Goal: Contribute content: Add original content to the website for others to see

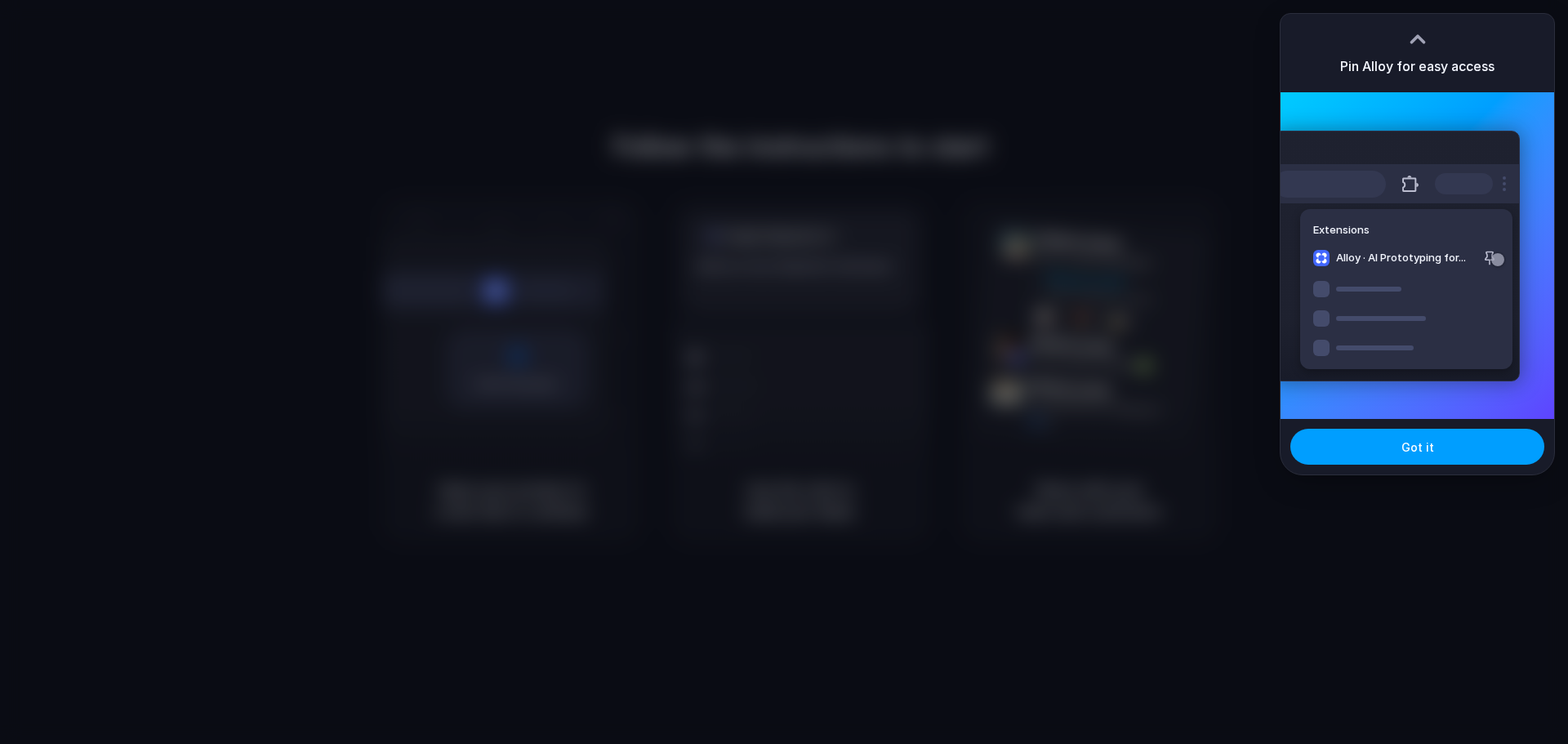
click at [1426, 452] on span "Got it" at bounding box center [1418, 448] width 32 height 17
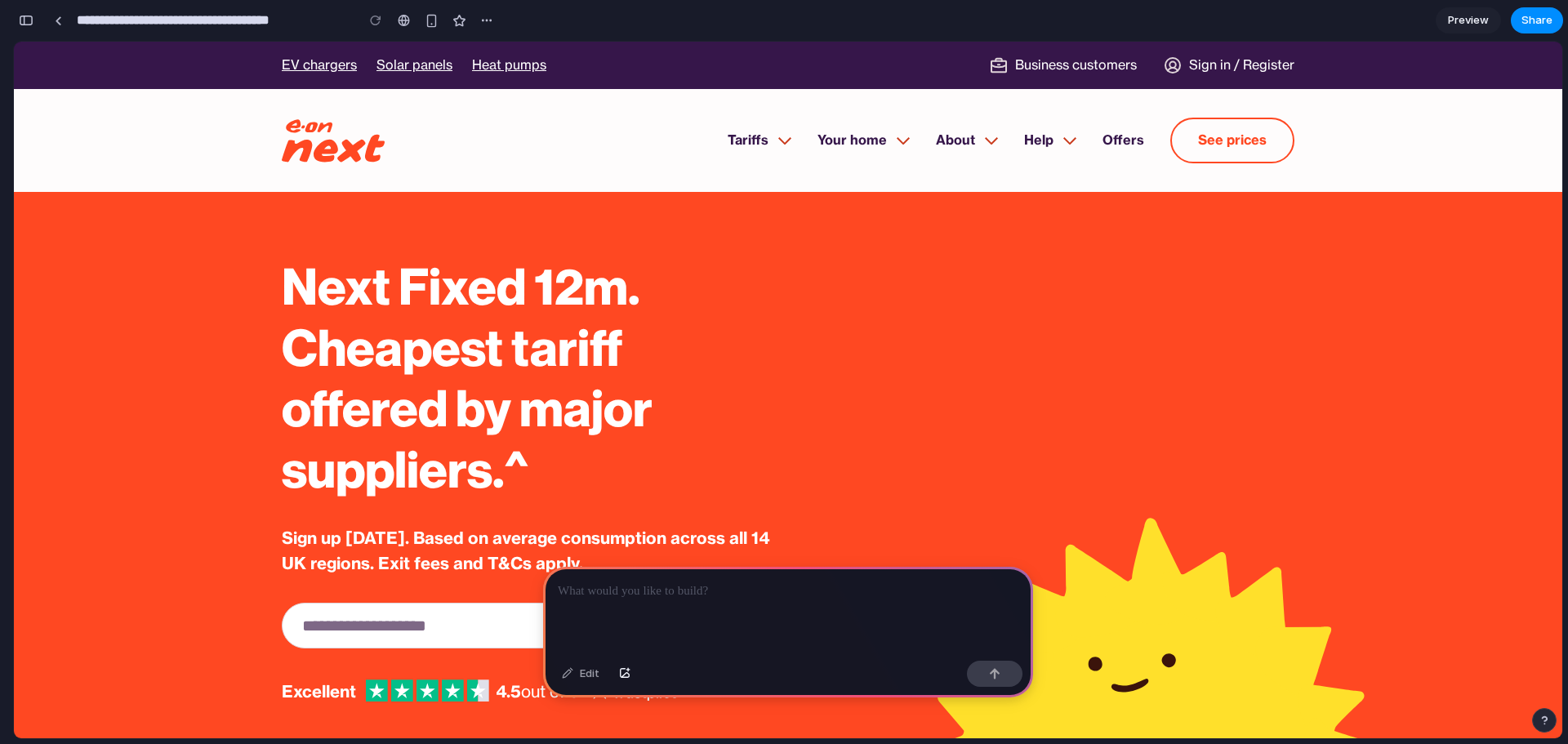
scroll to position [0, 14]
click at [664, 583] on p at bounding box center [787, 591] width 461 height 20
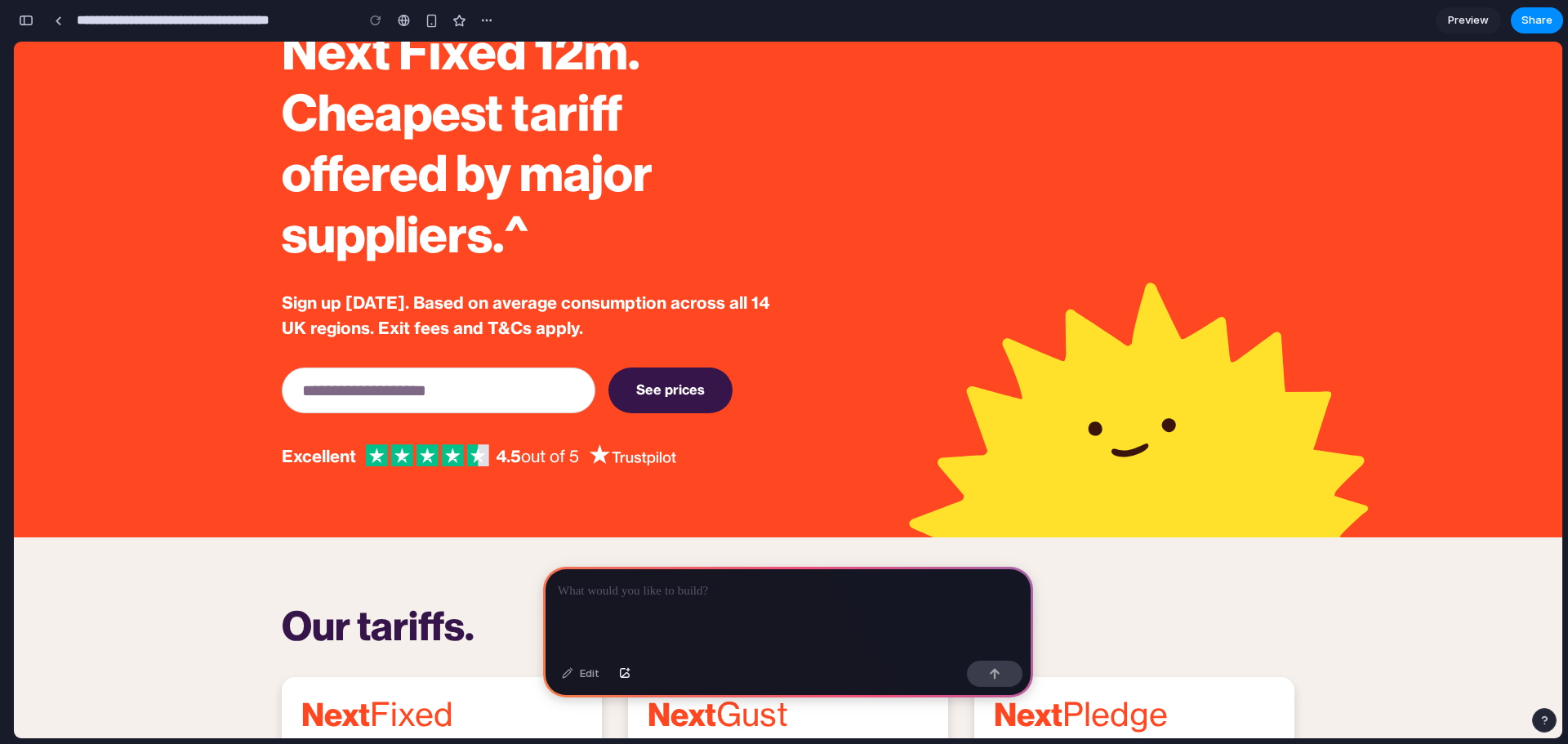
scroll to position [163, 0]
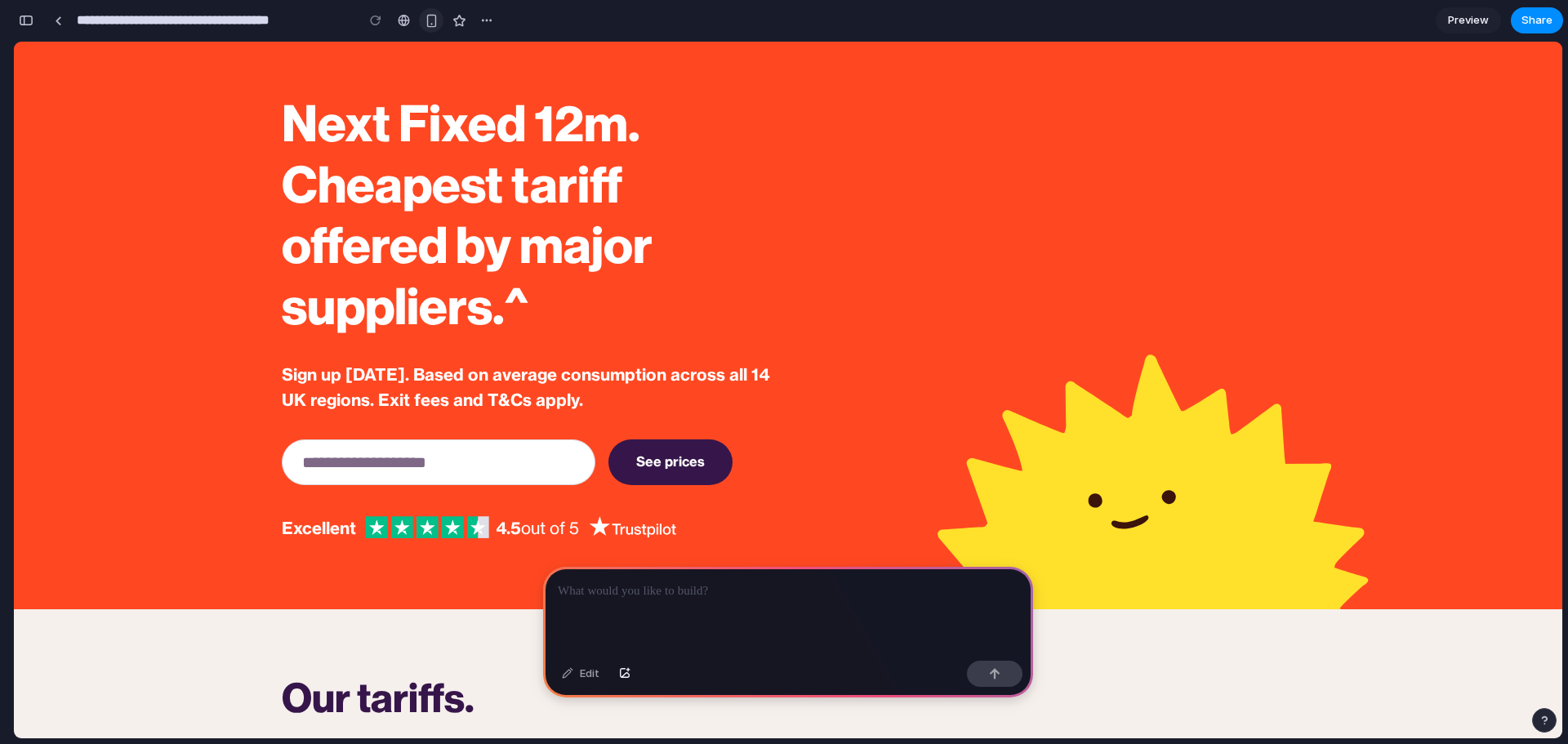
click at [430, 12] on button "button" at bounding box center [431, 21] width 25 height 25
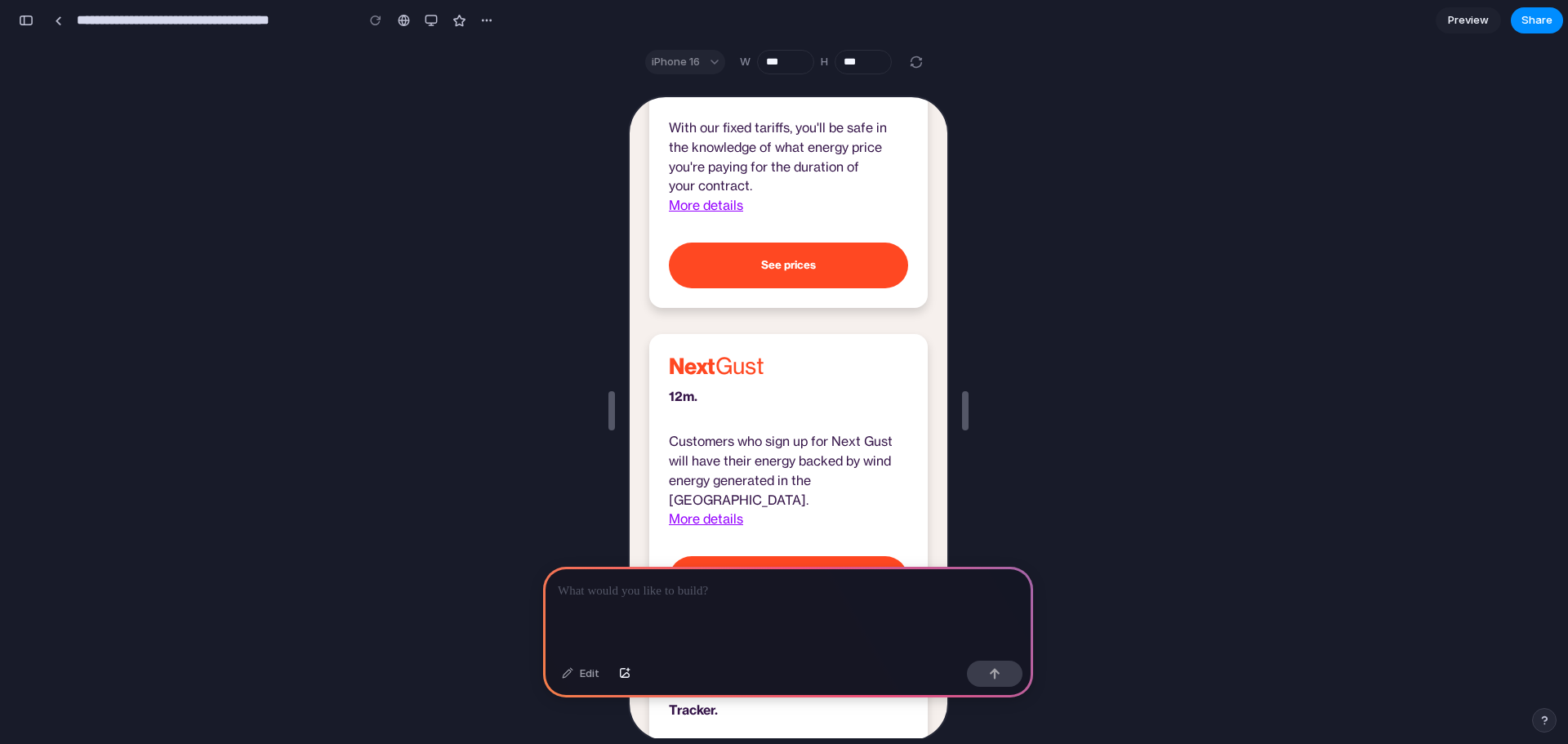
scroll to position [899, 0]
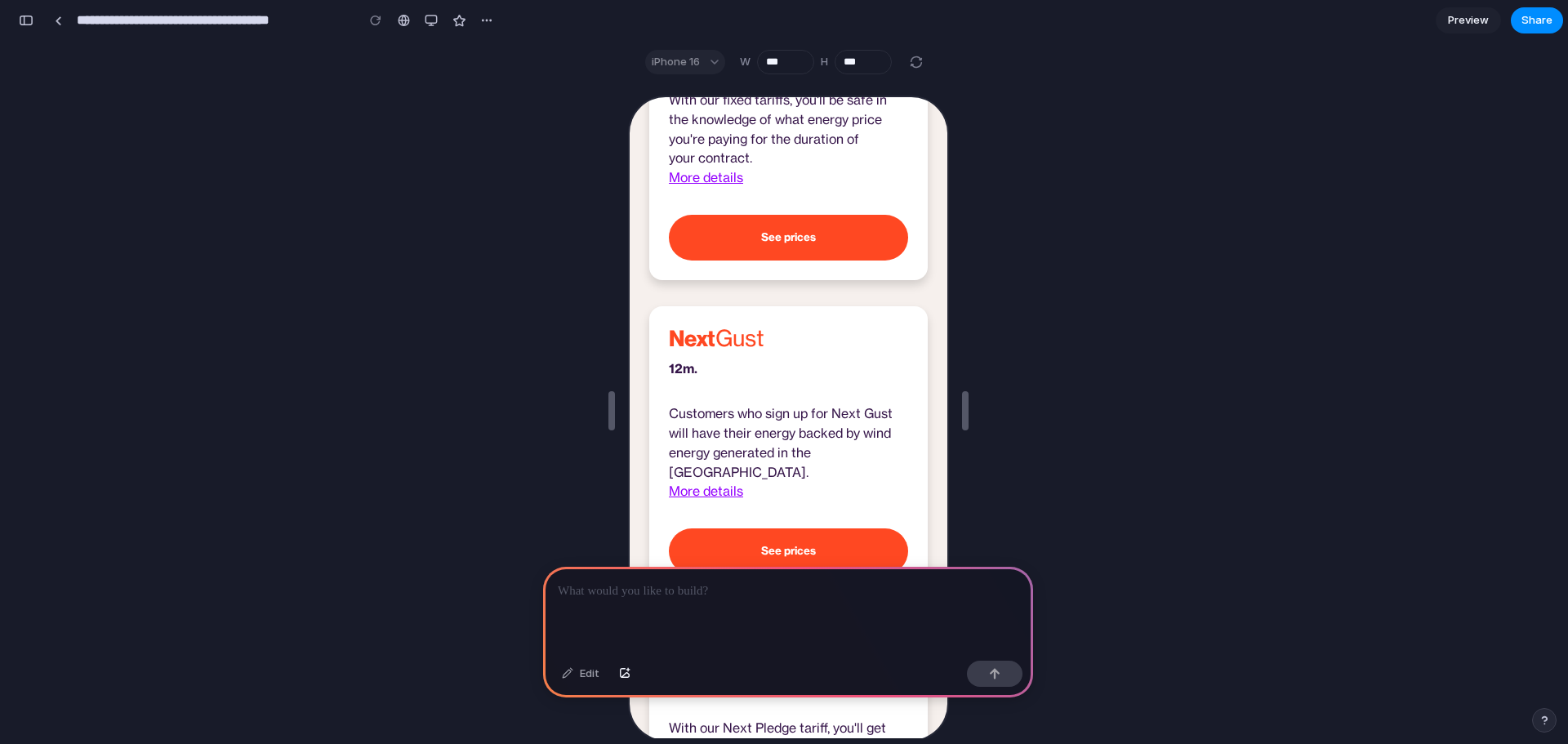
click at [746, 586] on p at bounding box center [787, 591] width 461 height 20
click at [998, 683] on button "button" at bounding box center [994, 675] width 55 height 27
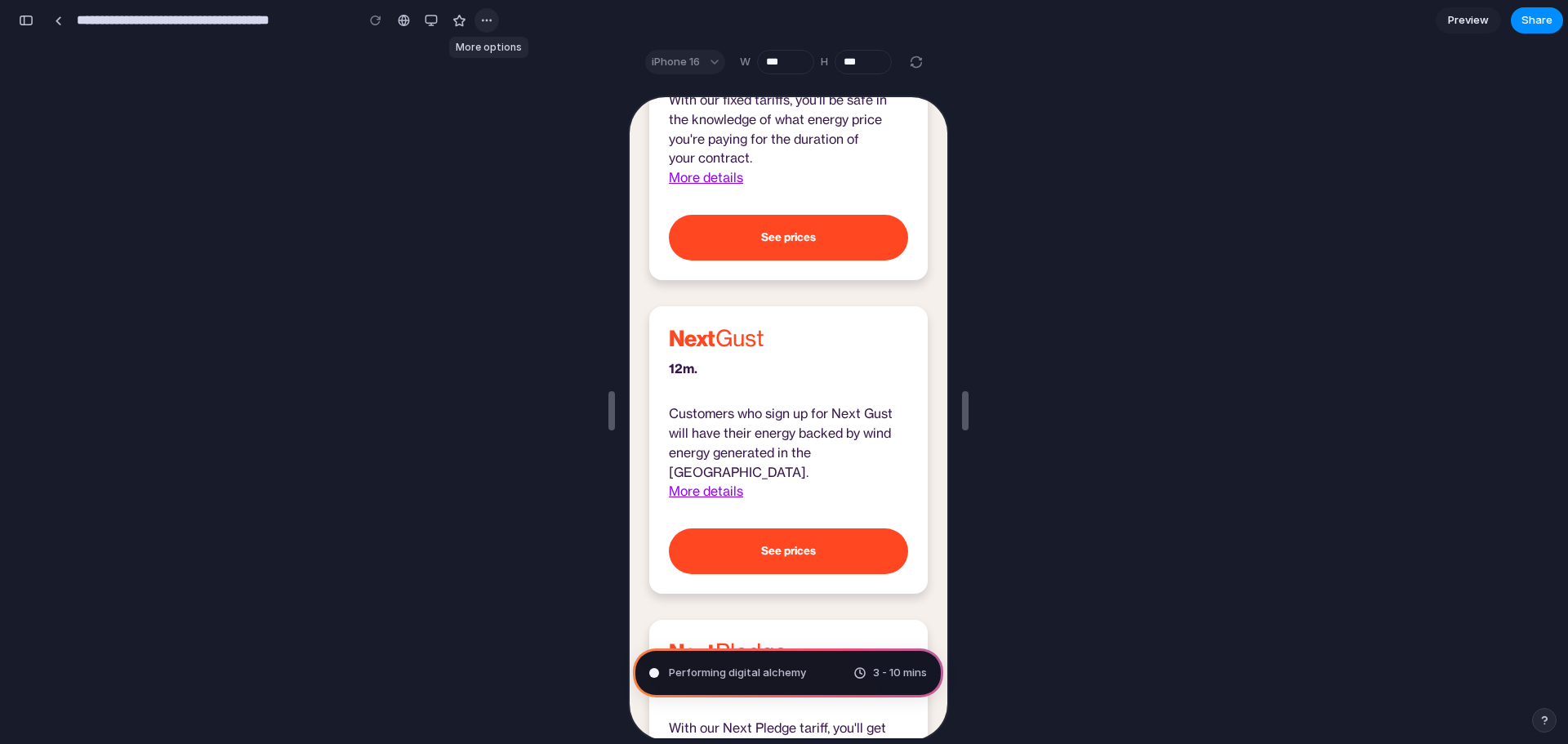
click at [487, 19] on div "button" at bounding box center [487, 21] width 13 height 13
click at [487, 19] on div "Duplicate Delete" at bounding box center [784, 372] width 1568 height 744
type input "**********"
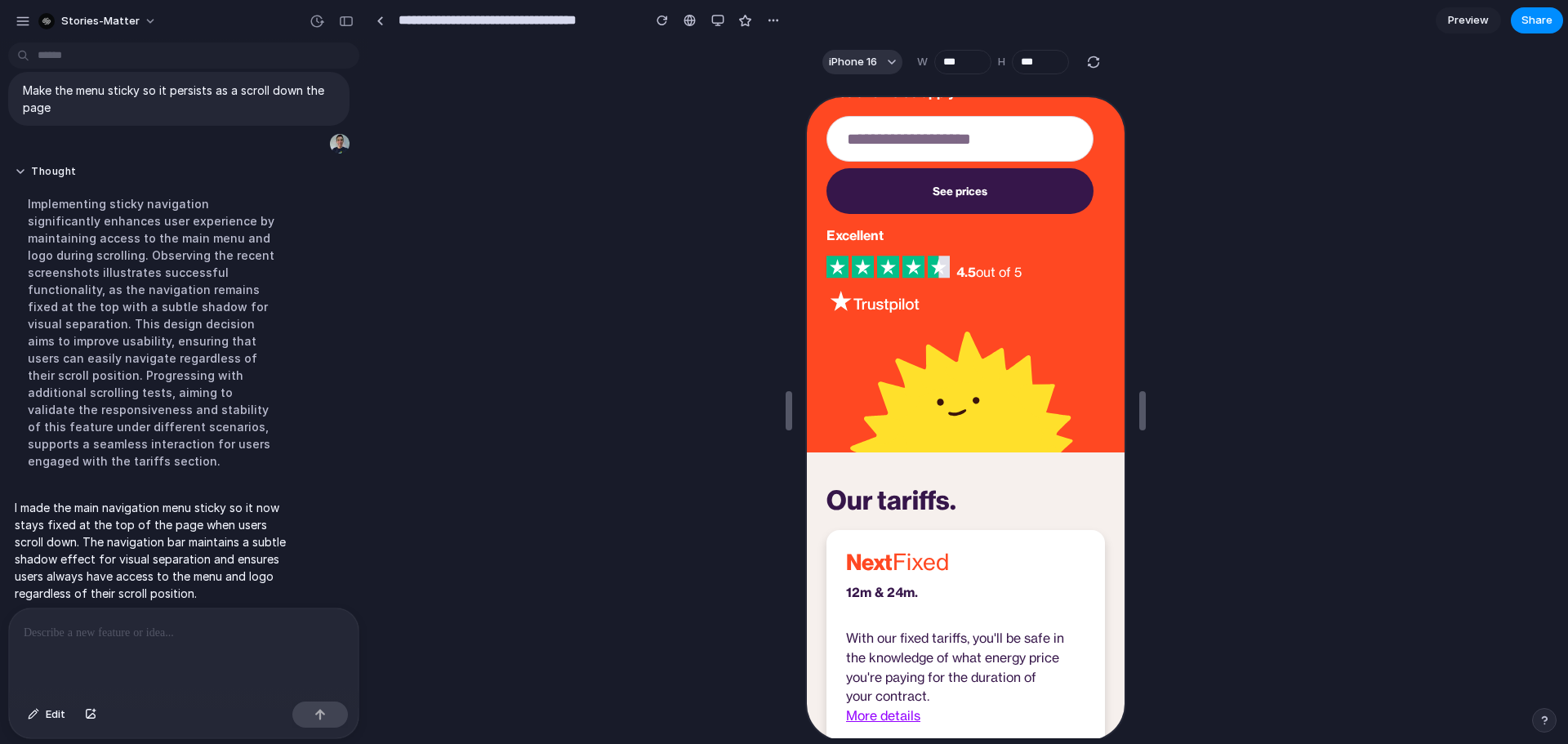
scroll to position [0, 0]
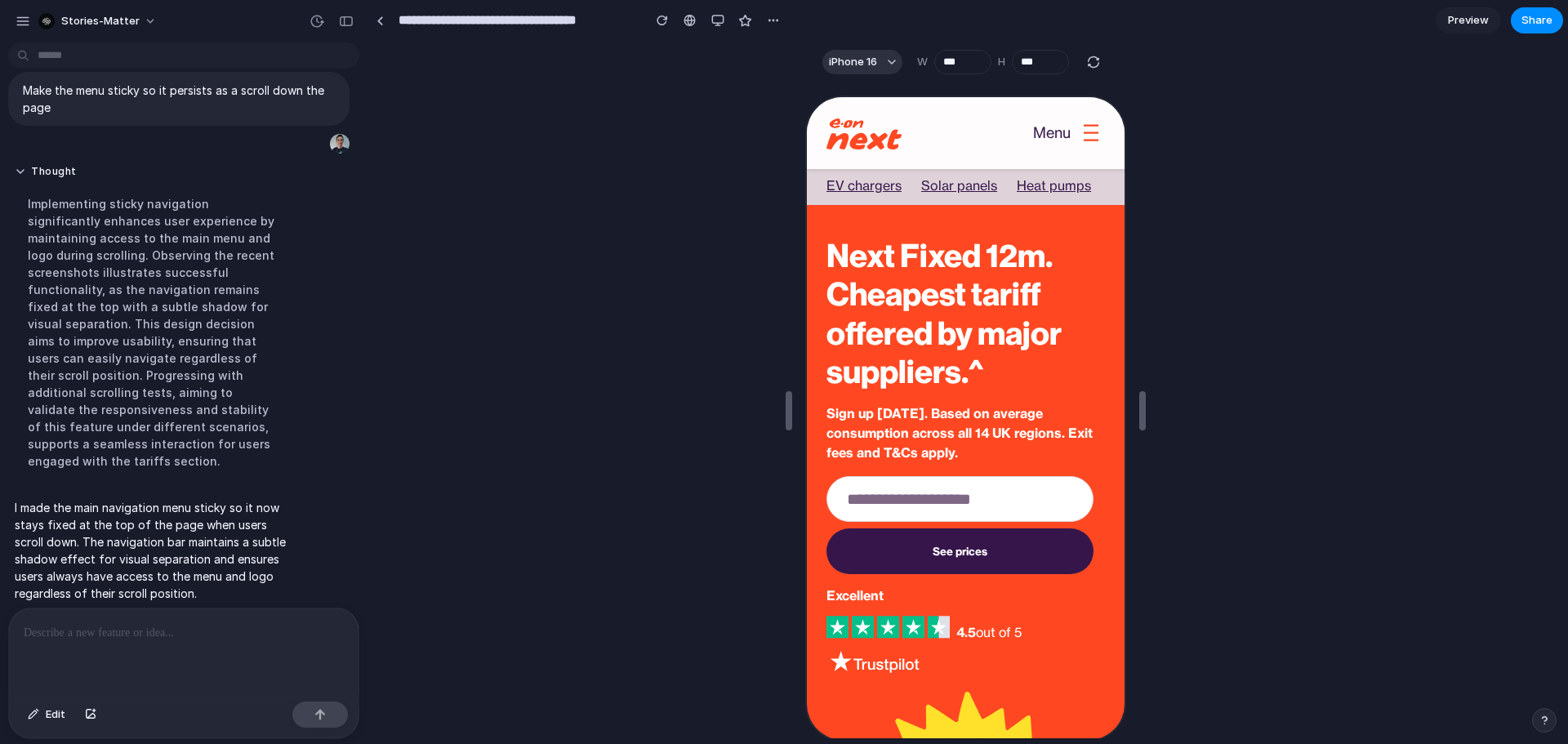
click at [1066, 140] on div "Menu" at bounding box center [1063, 131] width 79 height 20
click at [1082, 132] on icon at bounding box center [1088, 131] width 14 height 20
click at [1034, 138] on div "Menu" at bounding box center [1049, 131] width 38 height 20
click at [1045, 131] on div "Menu" at bounding box center [1049, 131] width 38 height 20
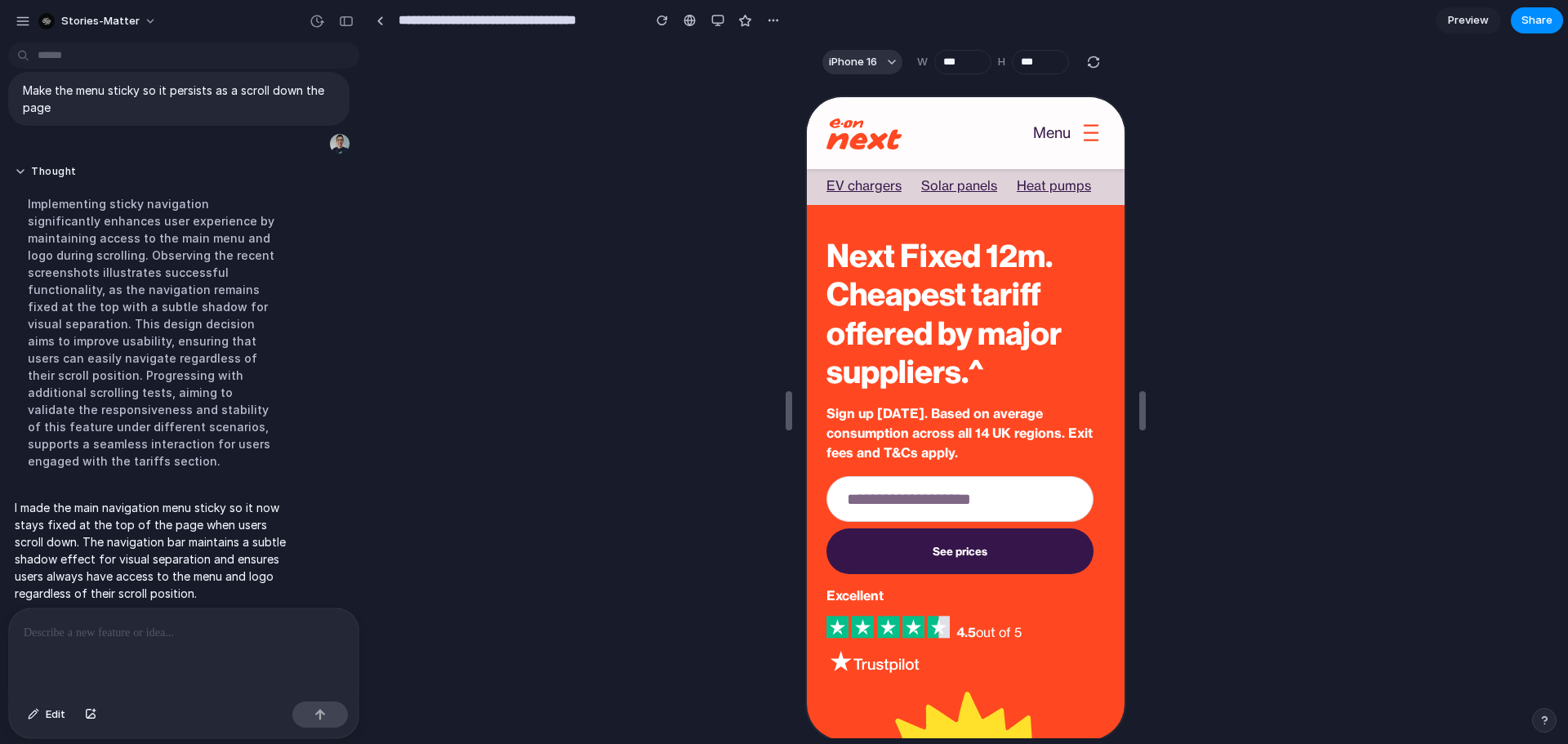
click at [189, 623] on p at bounding box center [183, 633] width 320 height 20
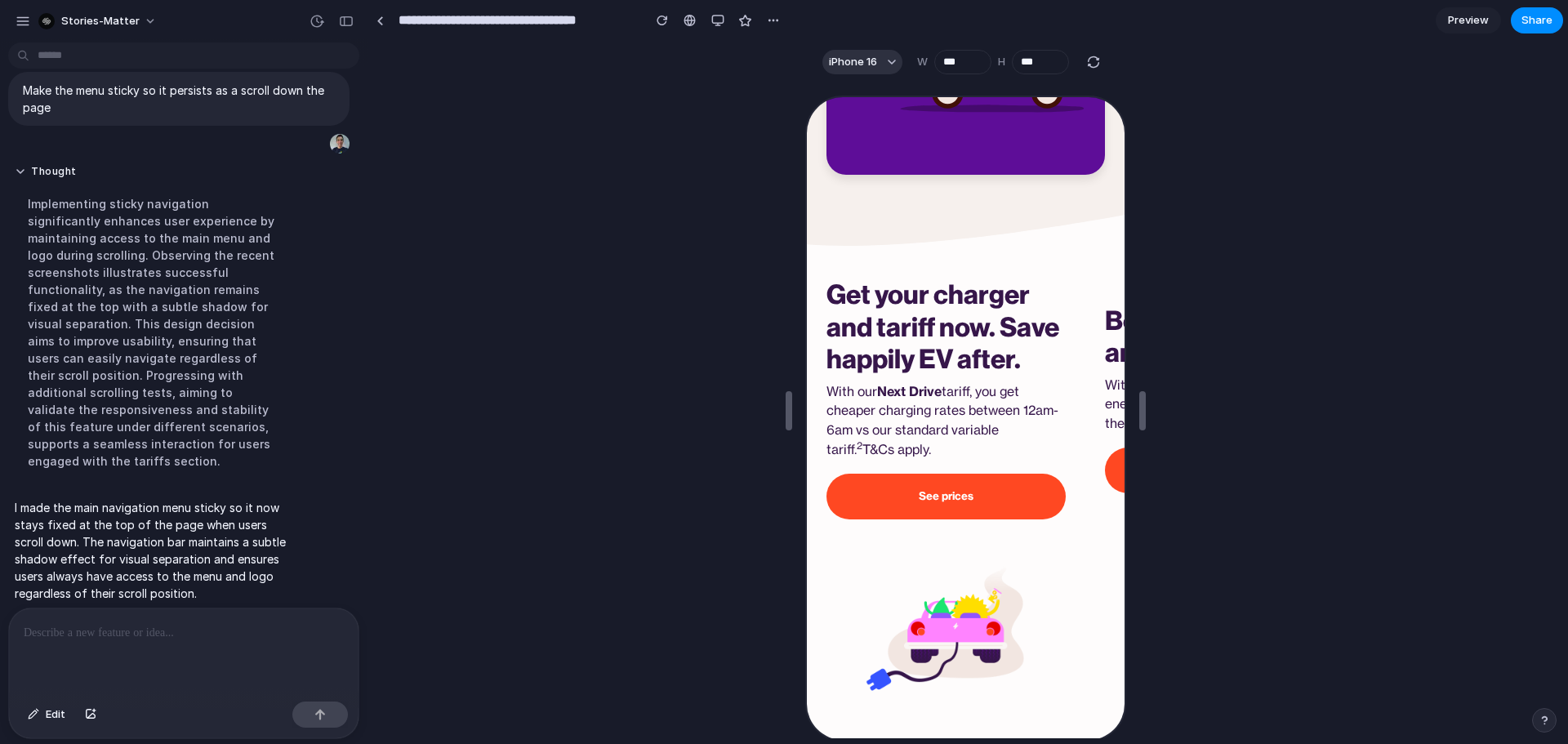
scroll to position [2248, 0]
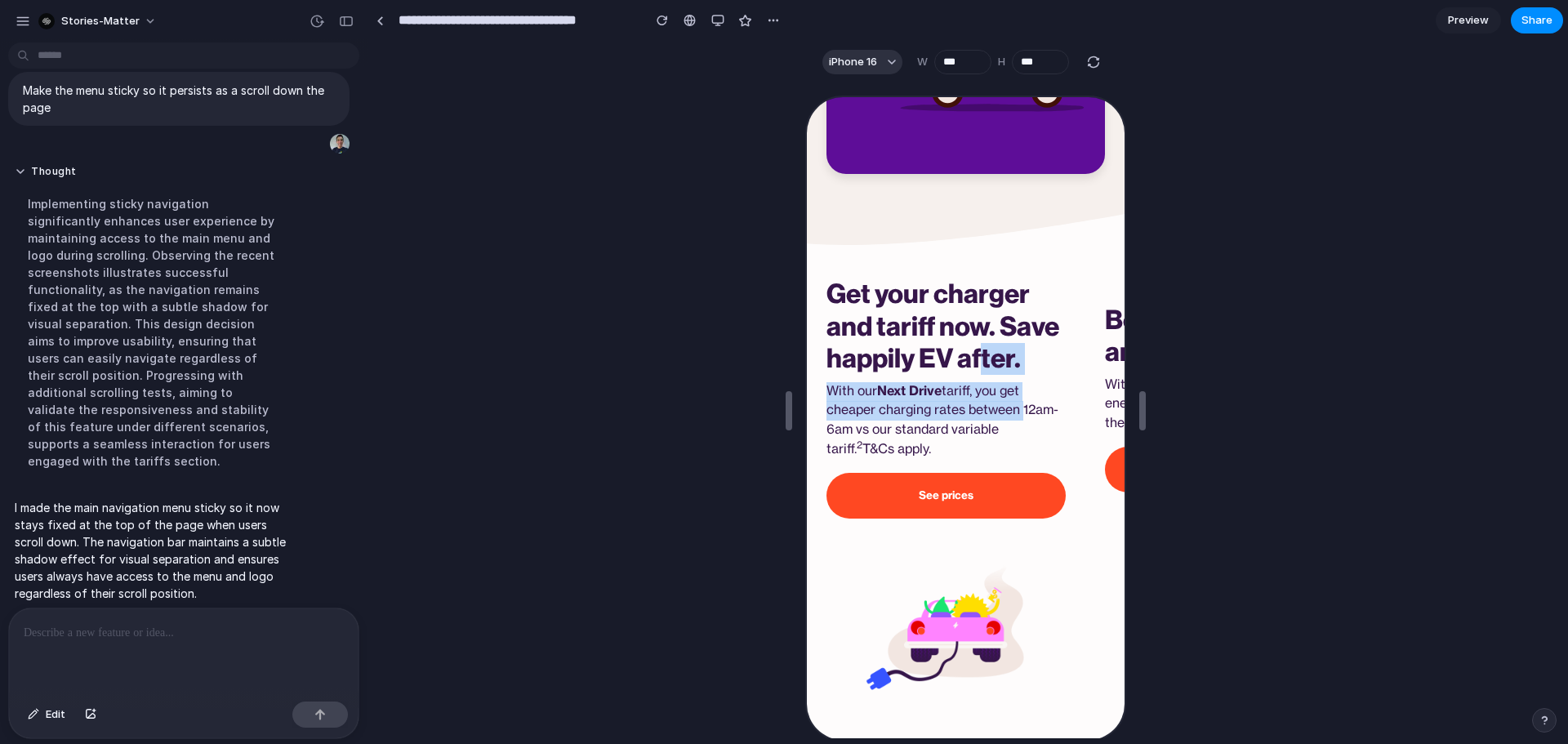
drag, startPoint x: 1029, startPoint y: 434, endPoint x: 848, endPoint y: 391, distance: 186.0
click at [848, 391] on div "Get your charger and tariff now. Save happily EV after. With our Next Drive tar…" at bounding box center [944, 397] width 239 height 239
click at [984, 373] on h2 "Get your charger and tariff now. Save happily EV after." at bounding box center [944, 325] width 239 height 96
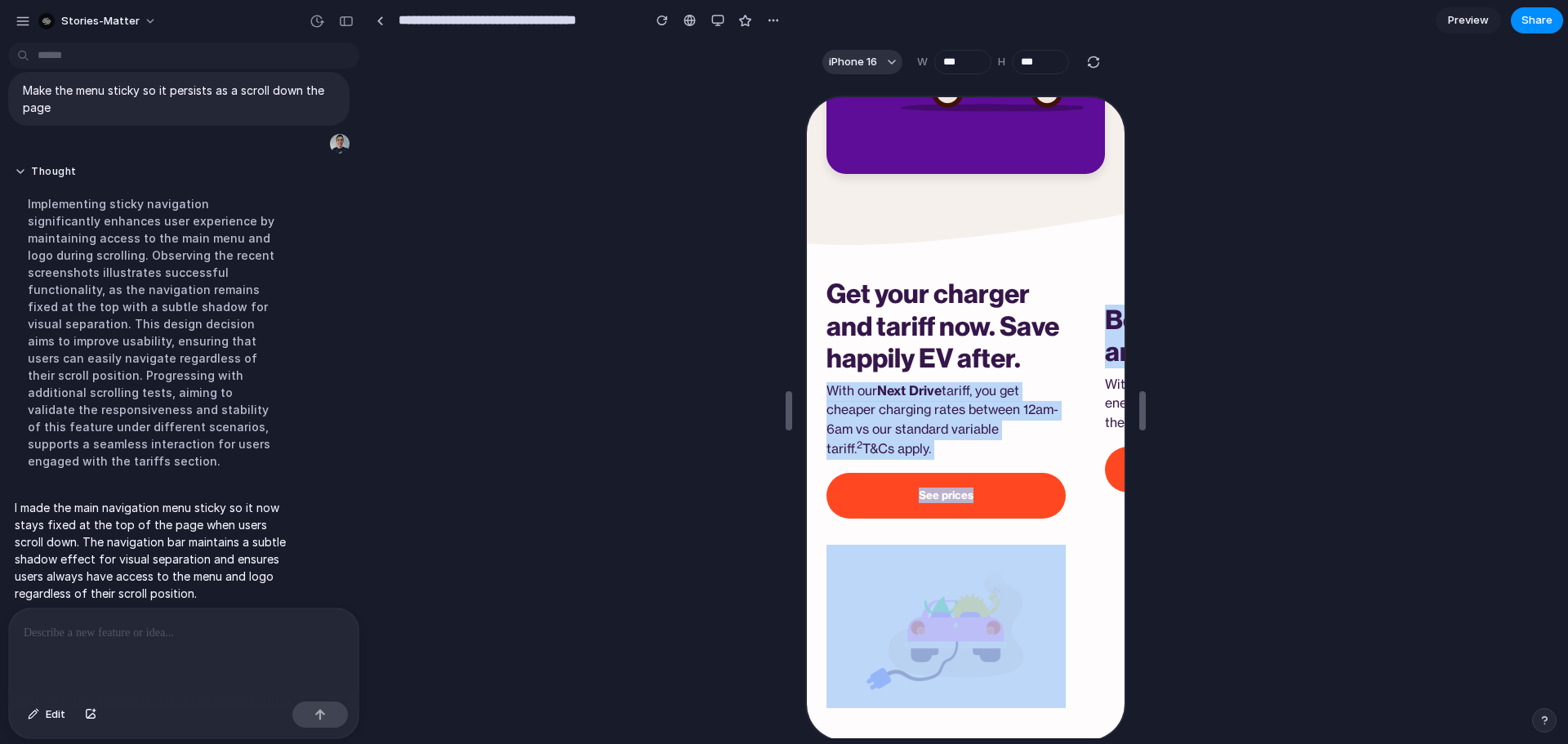
drag, startPoint x: 1091, startPoint y: 399, endPoint x: 910, endPoint y: 391, distance: 181.2
click at [902, 389] on div "Get your charger and tariff now. Save happily EV after. With our Next Drive tar…" at bounding box center [963, 491] width 318 height 429
click at [1009, 373] on h2 "Get your charger and tariff now. Save happily EV after." at bounding box center [944, 325] width 239 height 96
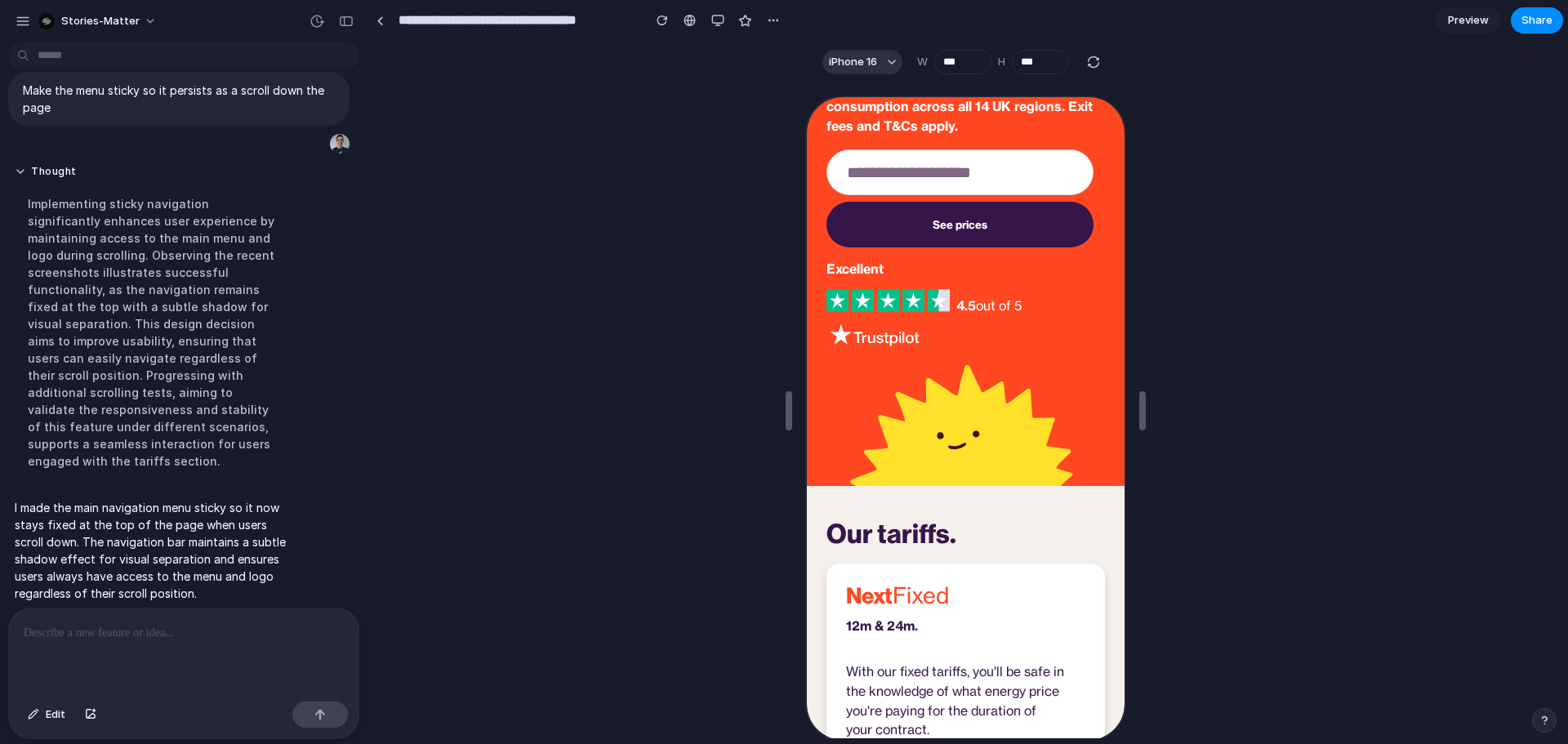
scroll to position [0, 0]
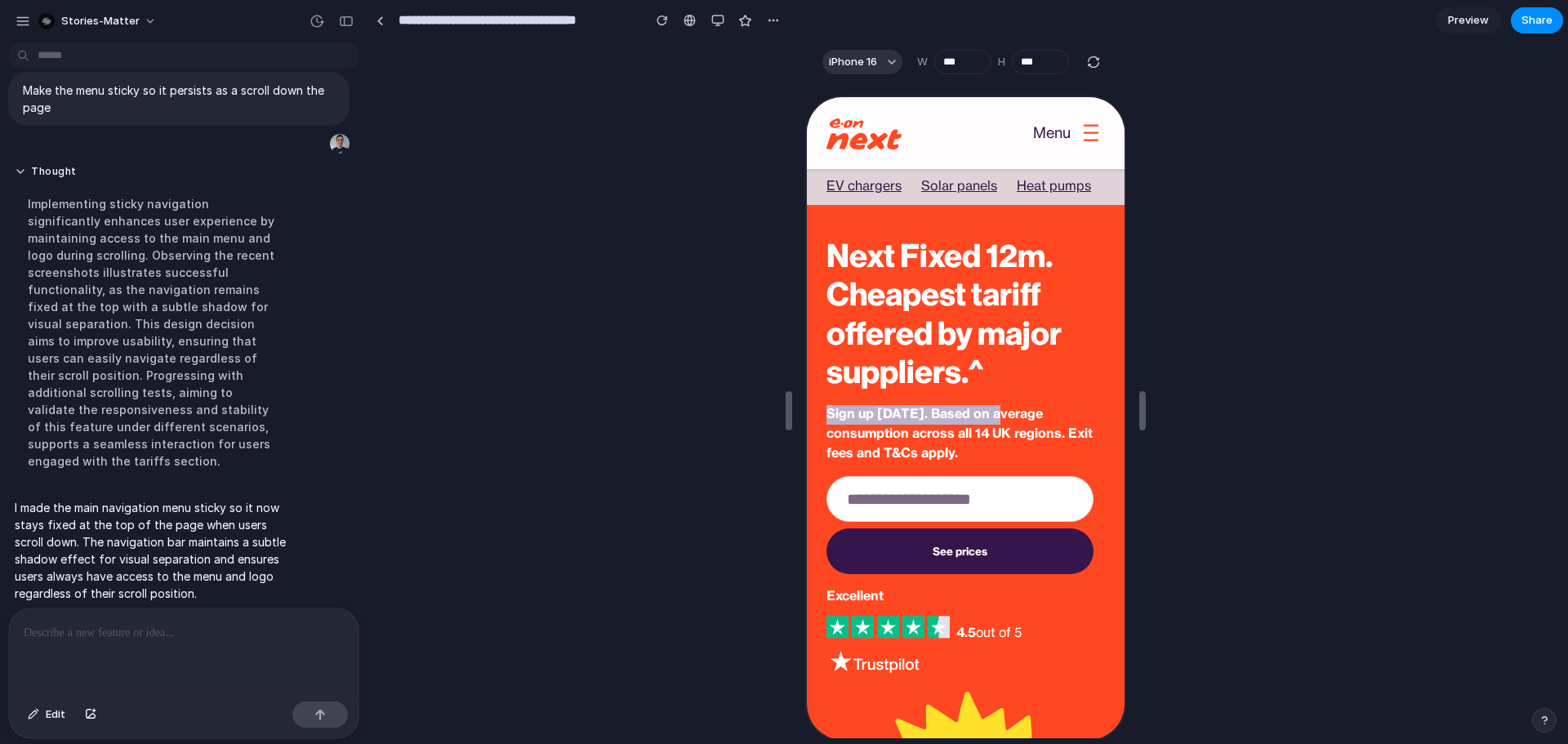
drag, startPoint x: 991, startPoint y: 411, endPoint x: 755, endPoint y: 402, distance: 236.2
click at [1100, 408] on div "Next Fixed 12m. Cheapest tariff offered by major suppliers.^ Sign up [DATE]. Ba…" at bounding box center [963, 453] width 318 height 434
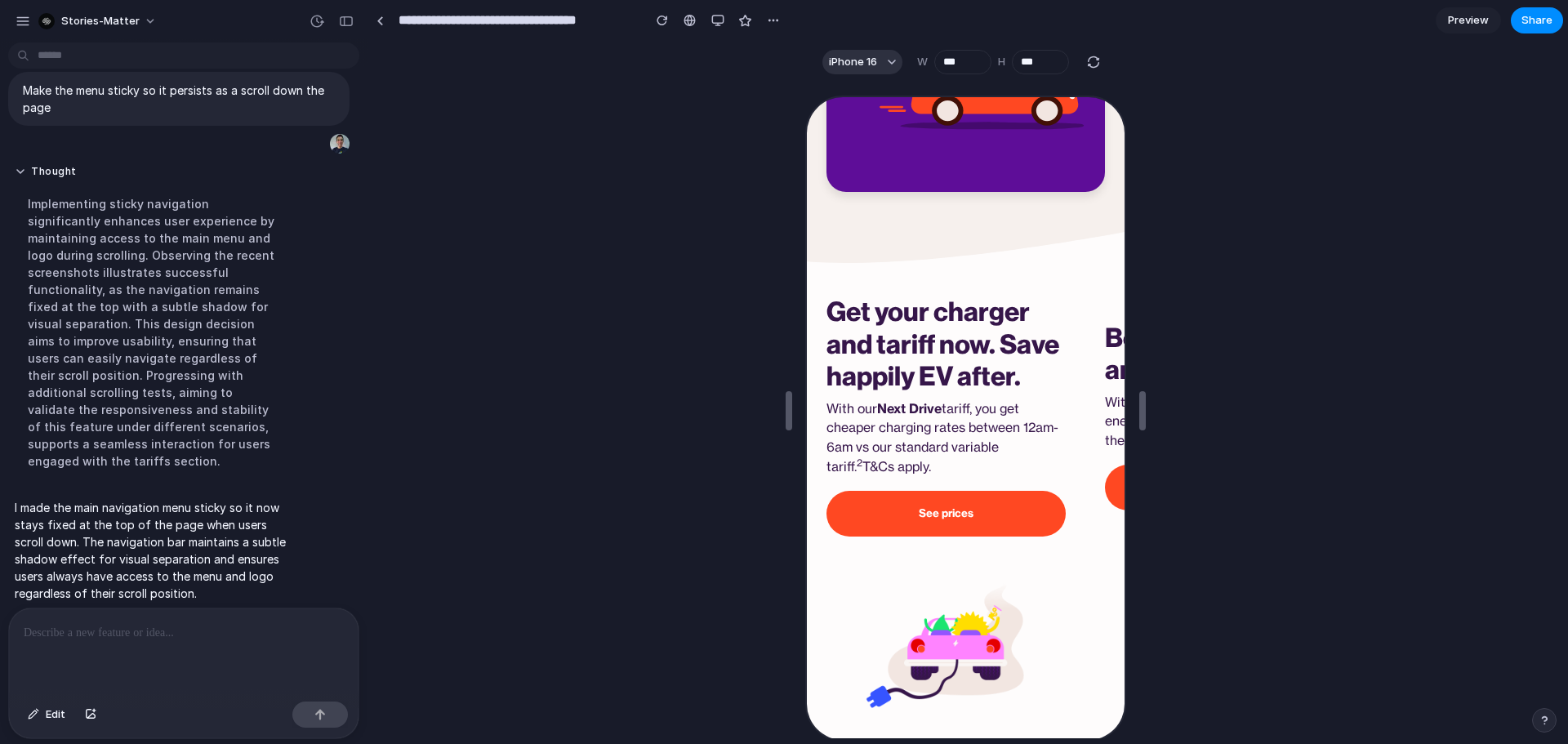
scroll to position [2206, 0]
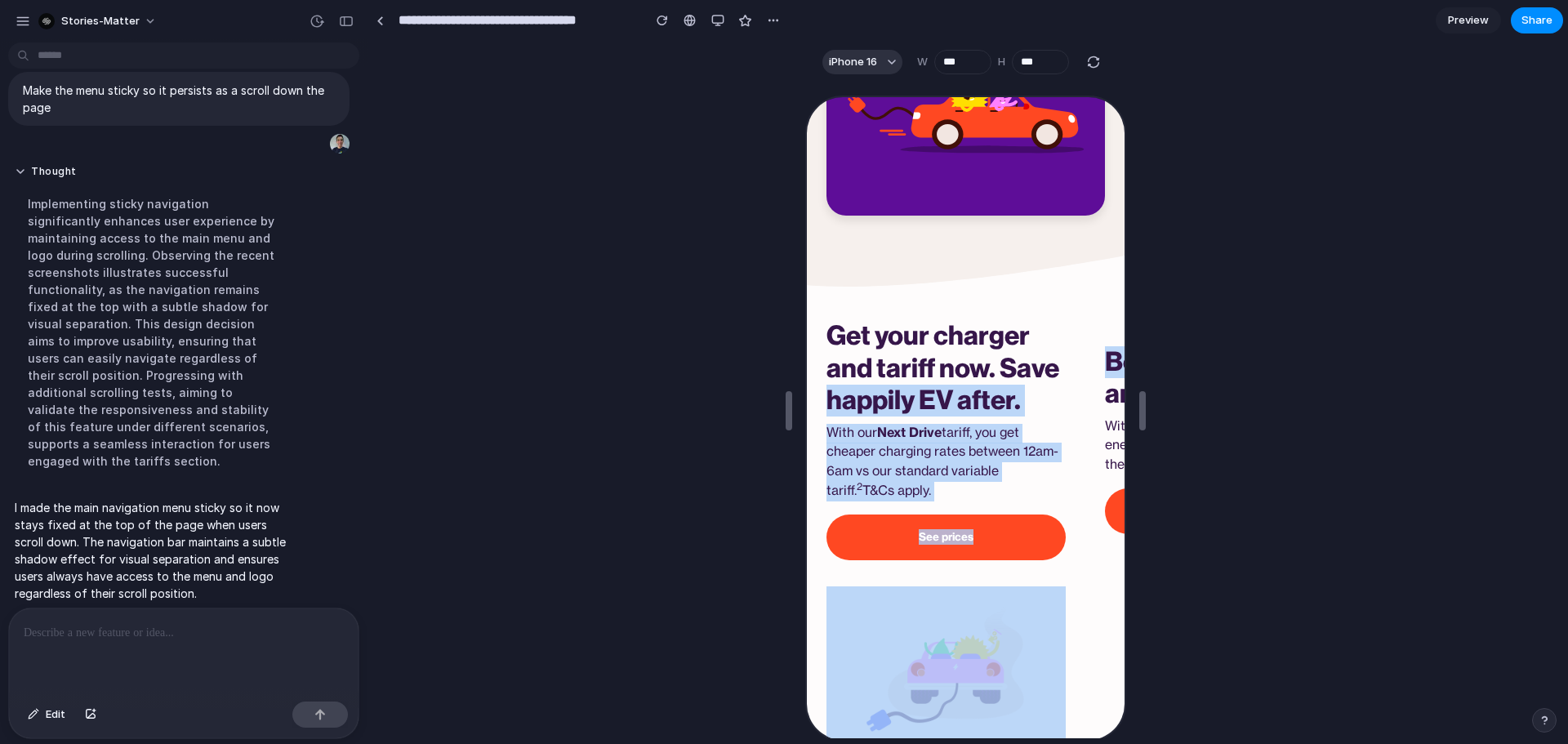
drag, startPoint x: 1091, startPoint y: 393, endPoint x: 878, endPoint y: 390, distance: 213.0
click at [878, 390] on div "Get your charger and tariff now. Save happily EV after. With our Next Drive tar…" at bounding box center [963, 532] width 318 height 429
click at [930, 414] on h2 "Get your charger and tariff now. Save happily EV after." at bounding box center [944, 366] width 239 height 96
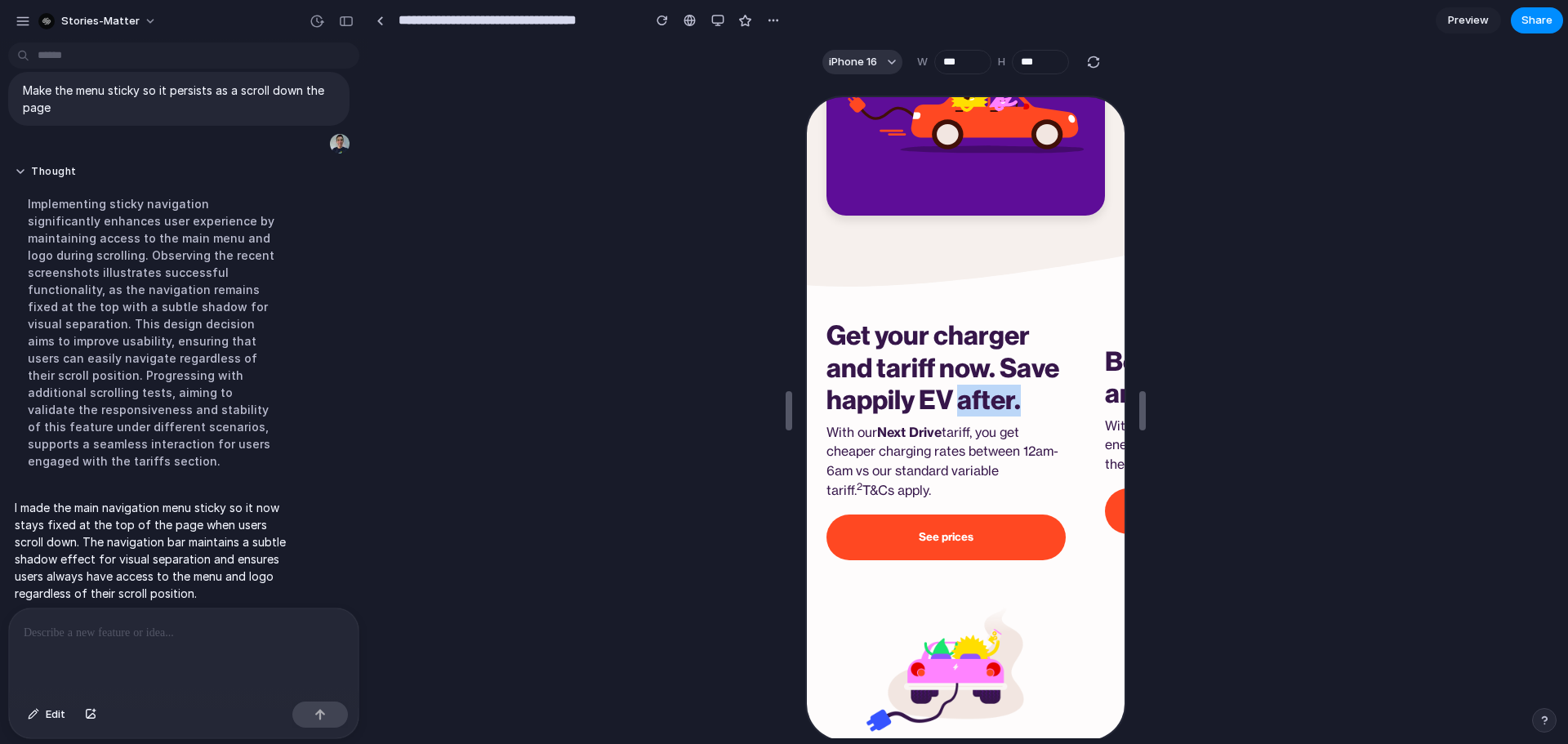
drag, startPoint x: 975, startPoint y: 435, endPoint x: 841, endPoint y: 423, distance: 134.5
click at [870, 382] on h2 "Get your charger and tariff now. Save happily EV after." at bounding box center [944, 366] width 239 height 96
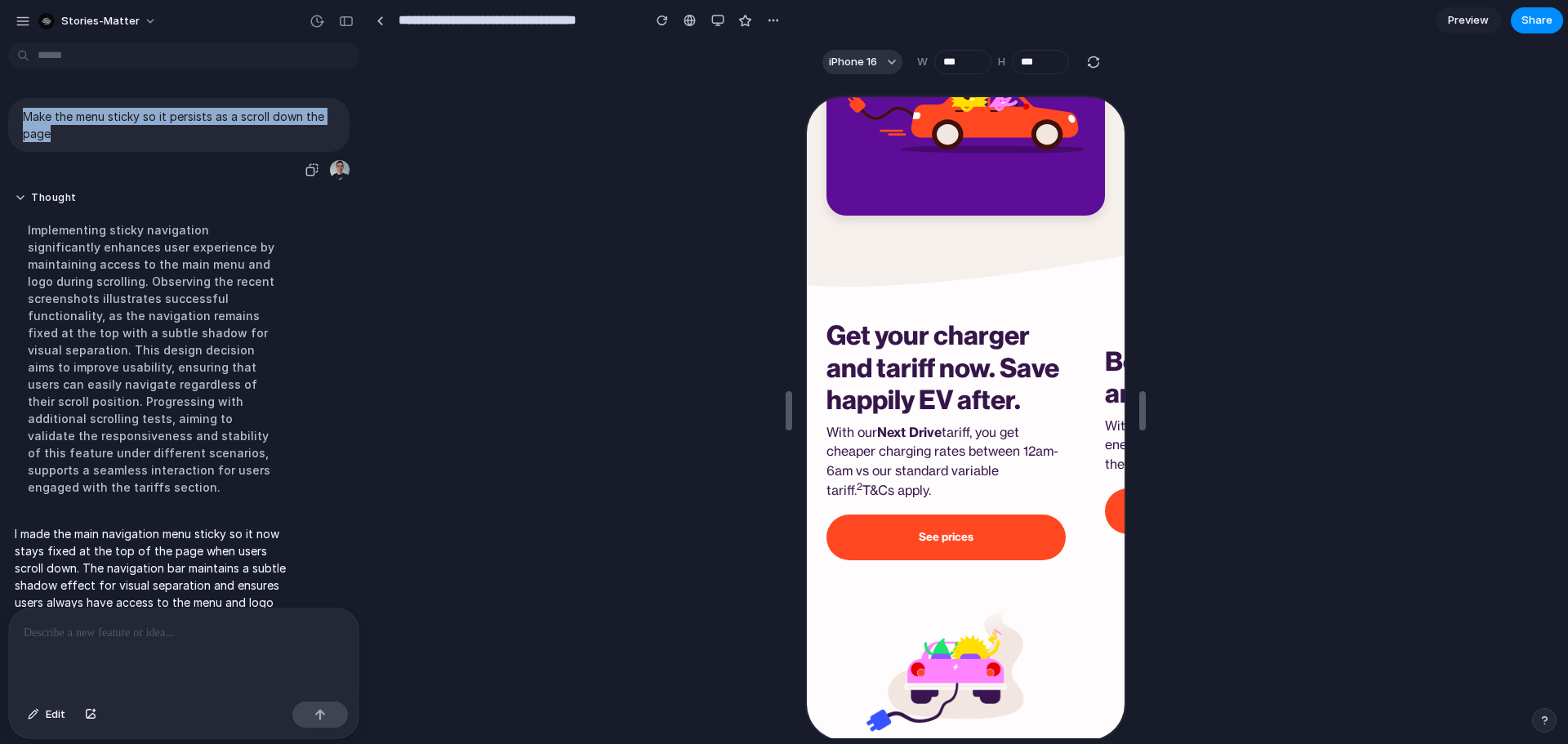
drag, startPoint x: 56, startPoint y: 134, endPoint x: 23, endPoint y: 120, distance: 35.8
click at [23, 120] on p "Make the menu sticky so it persists as a scroll down the page" at bounding box center [179, 125] width 312 height 34
copy p "Make the menu sticky so it persists as a scroll down the page"
click at [708, 25] on button "button" at bounding box center [718, 21] width 25 height 25
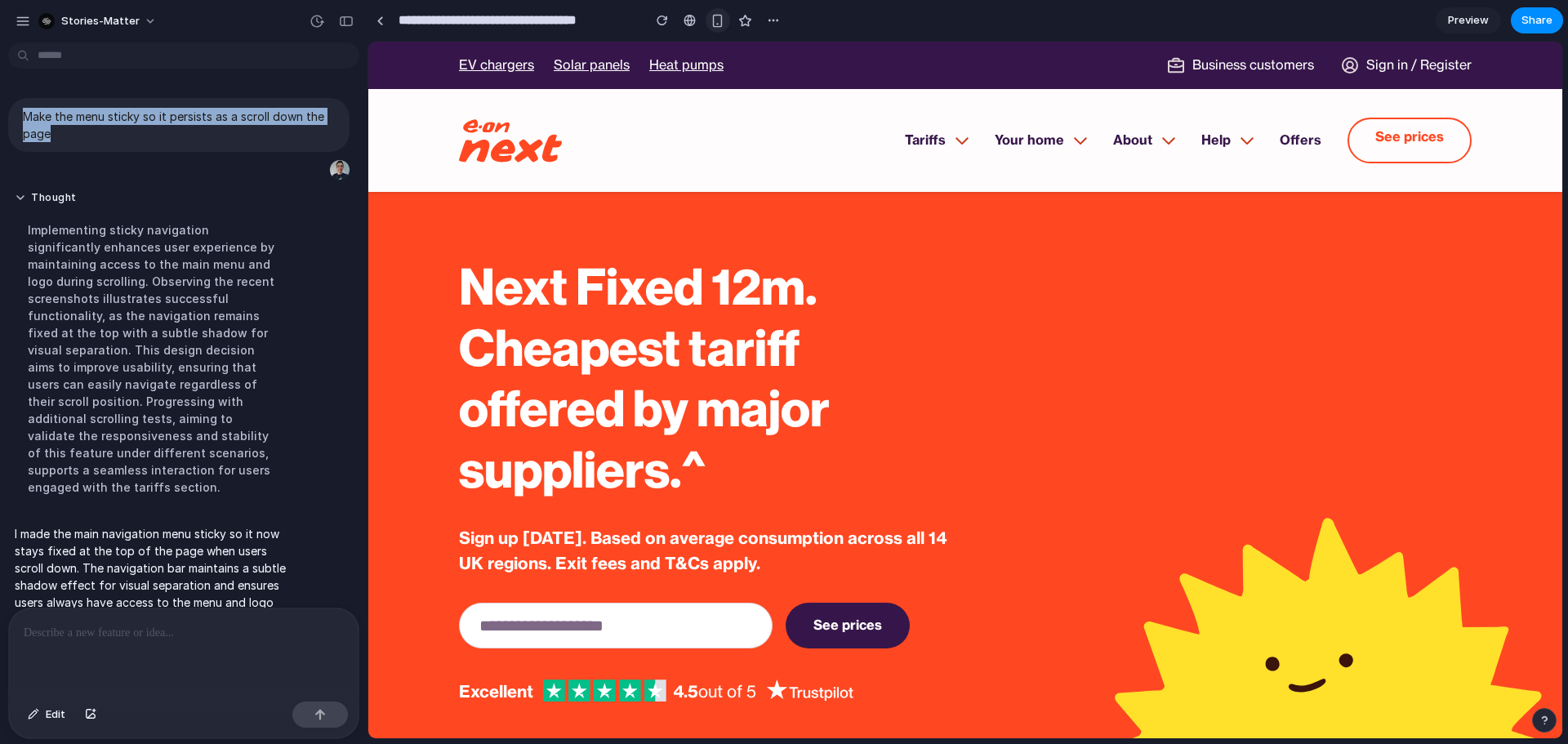
click at [716, 29] on button "button" at bounding box center [718, 21] width 25 height 25
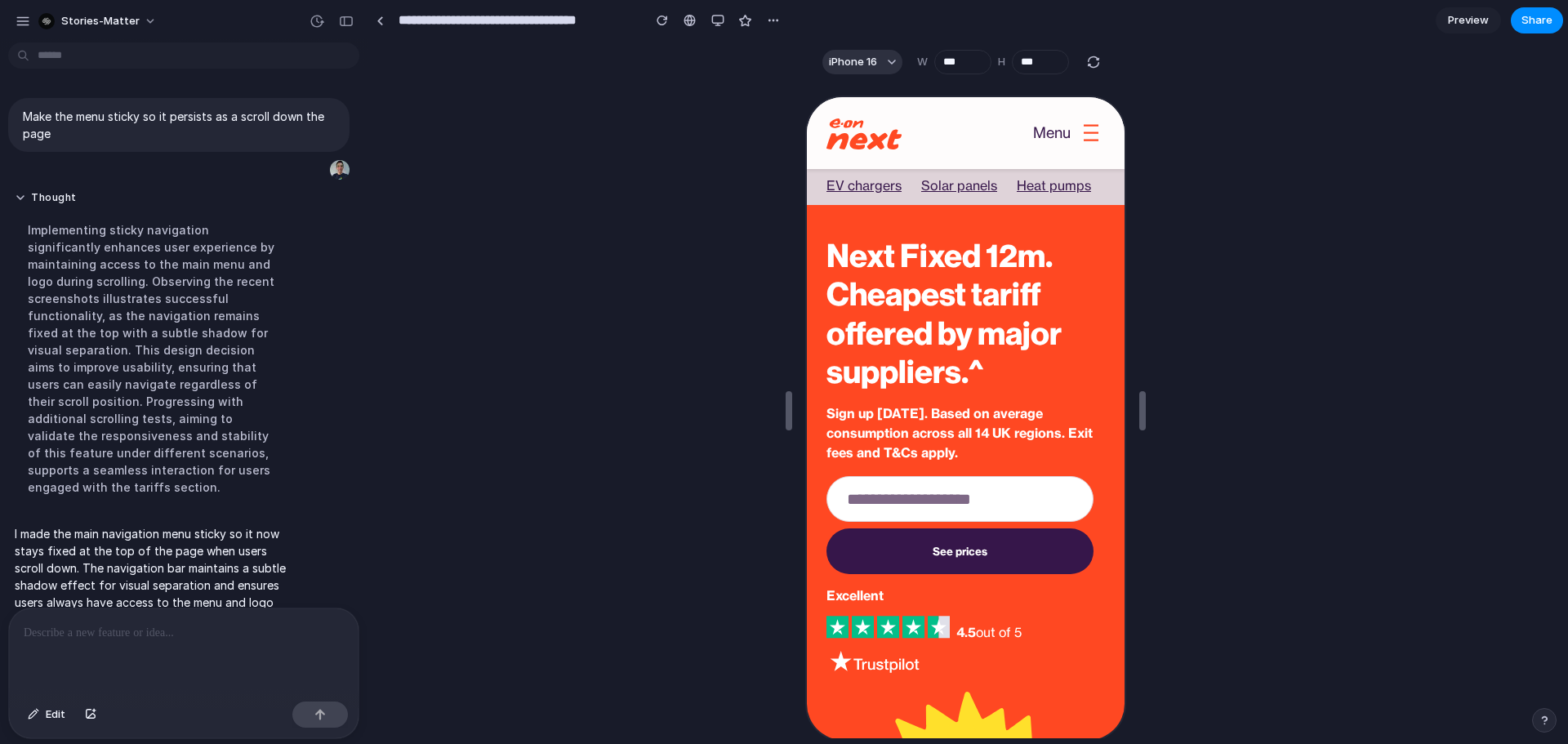
click at [286, 282] on div "Thought Implementing sticky navigation significantly enhances user experience b…" at bounding box center [151, 349] width 286 height 334
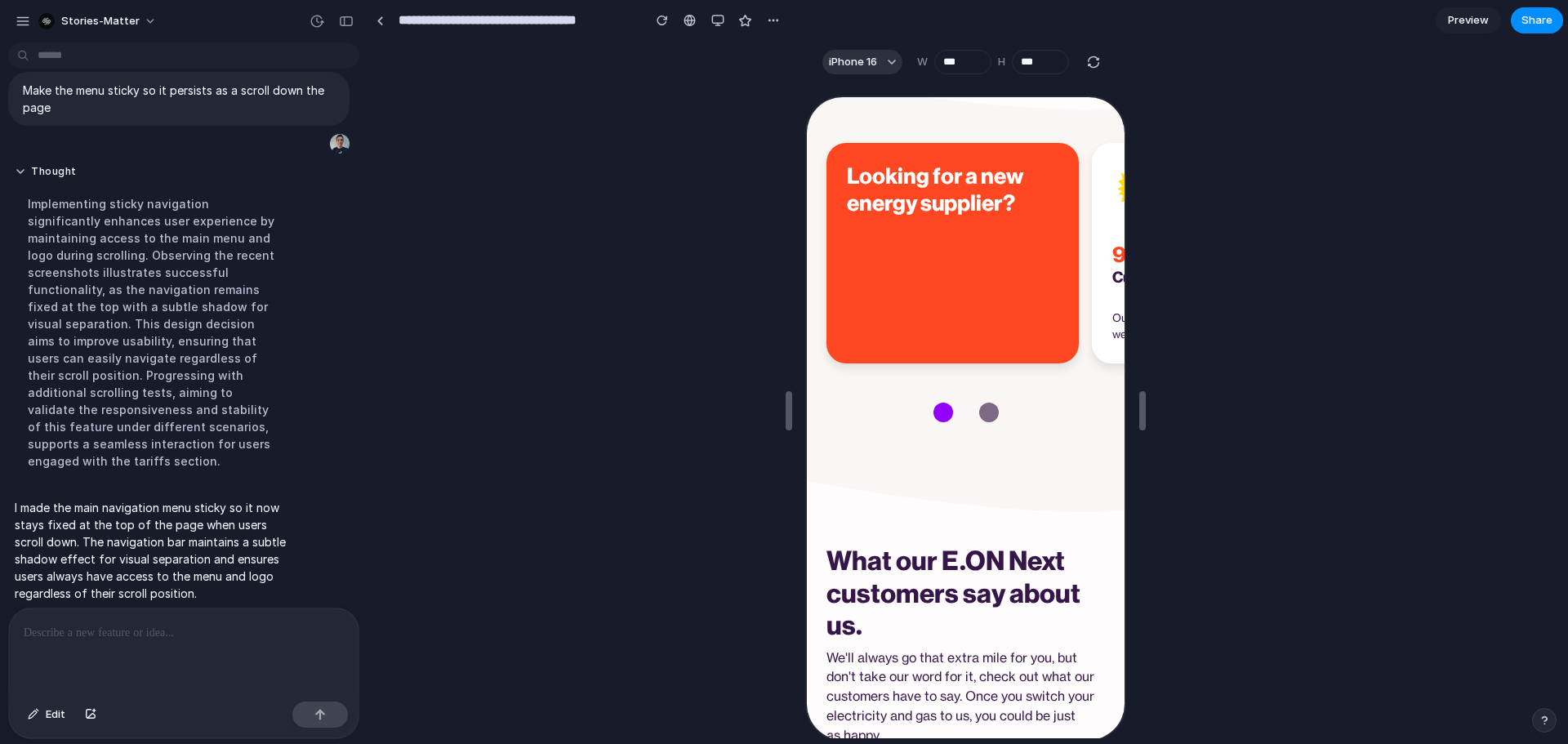
scroll to position [3024, 0]
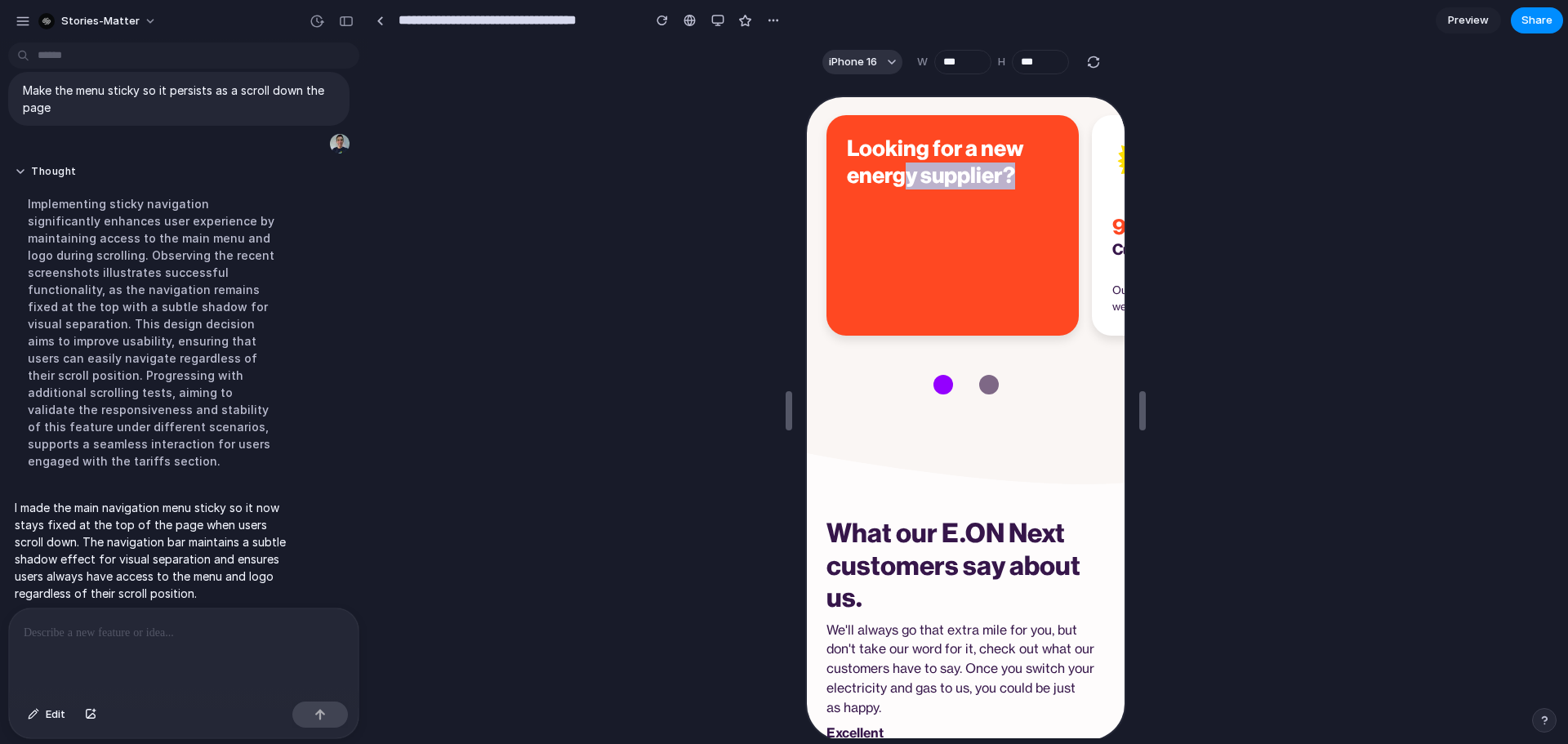
drag, startPoint x: 1048, startPoint y: 297, endPoint x: 956, endPoint y: 365, distance: 114.4
click at [903, 306] on div "Looking for a new energy supplier?" at bounding box center [951, 223] width 253 height 219
click at [985, 406] on button at bounding box center [987, 383] width 46 height 46
click at [938, 406] on button at bounding box center [941, 383] width 46 height 46
click at [867, 276] on div "Looking for a new energy supplier?" at bounding box center [951, 223] width 253 height 219
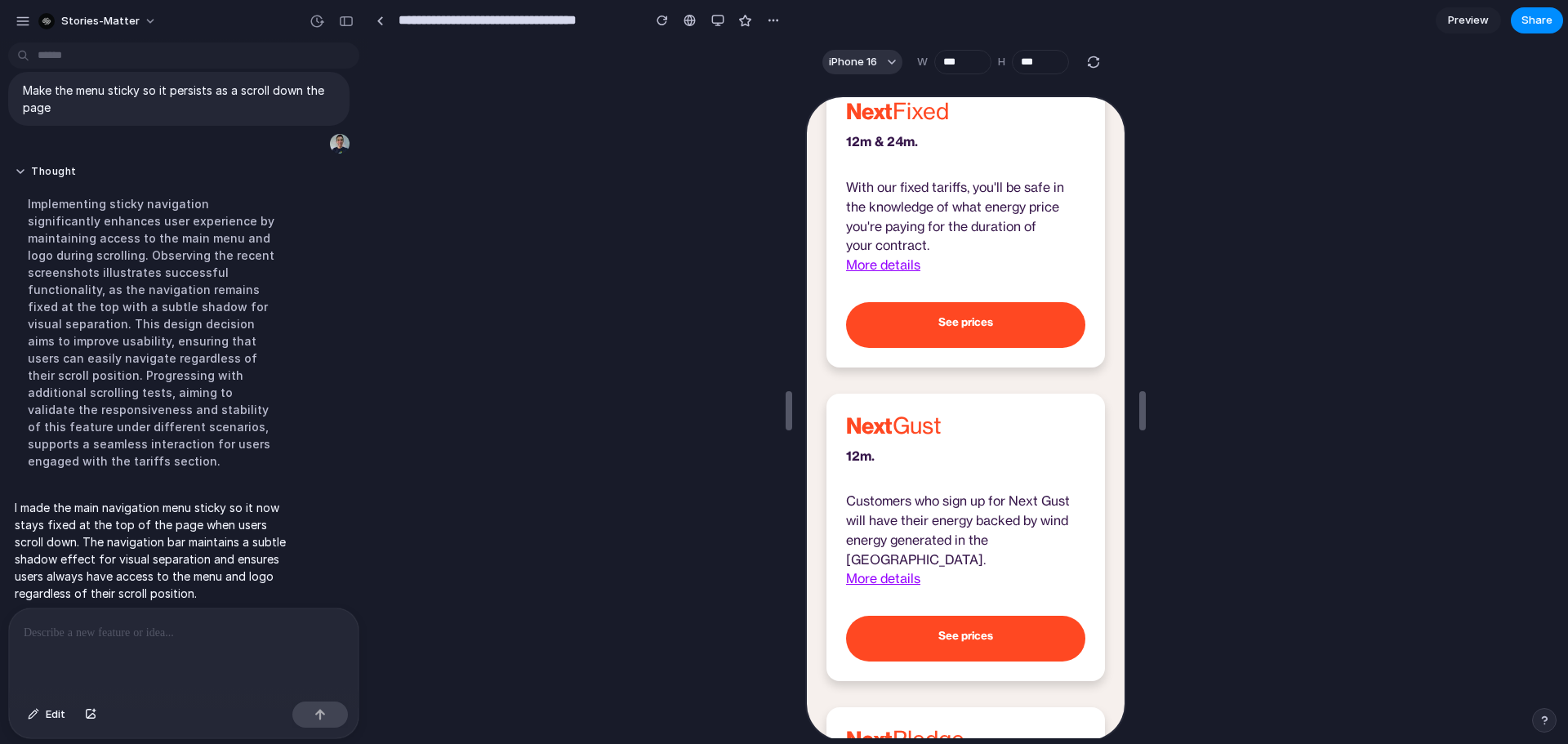
scroll to position [0, 0]
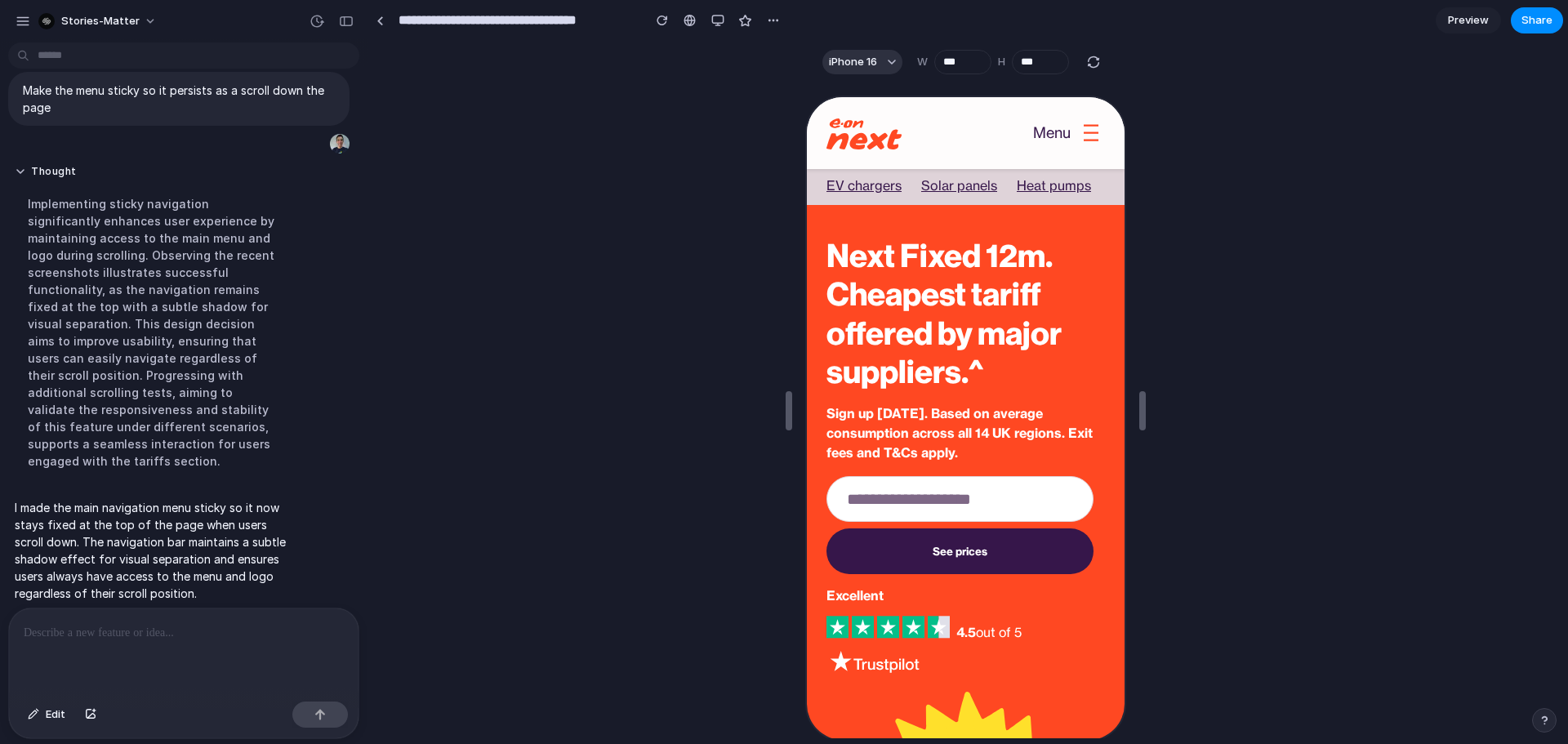
drag, startPoint x: 1118, startPoint y: 134, endPoint x: 1939, endPoint y: 120, distance: 821.1
